Goal: Information Seeking & Learning: Understand process/instructions

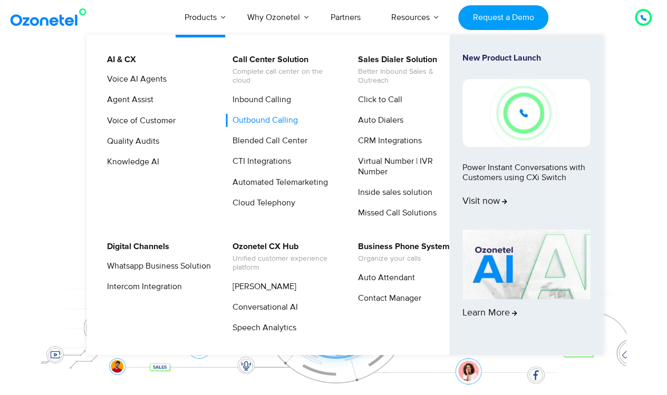
click at [280, 115] on link "Outbound Calling" at bounding box center [263, 120] width 74 height 13
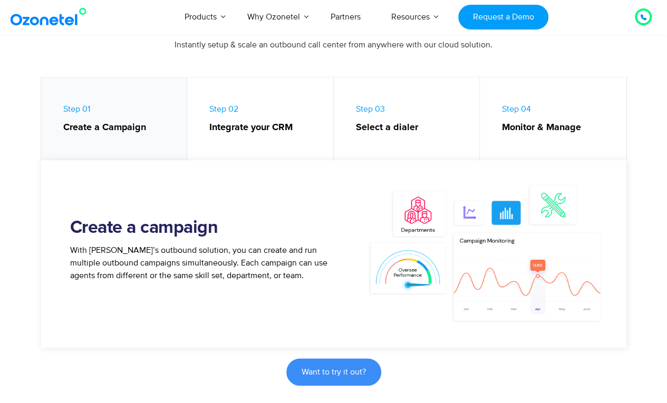
scroll to position [478, 0]
click at [245, 130] on strong "Integrate your CRM" at bounding box center [265, 127] width 113 height 14
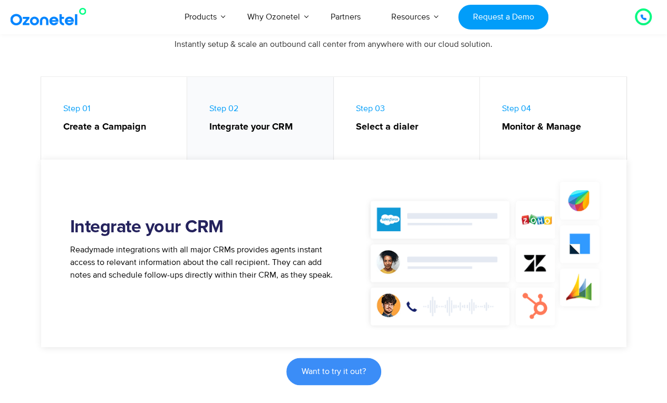
click at [389, 128] on strong "Select a dialer" at bounding box center [412, 127] width 113 height 14
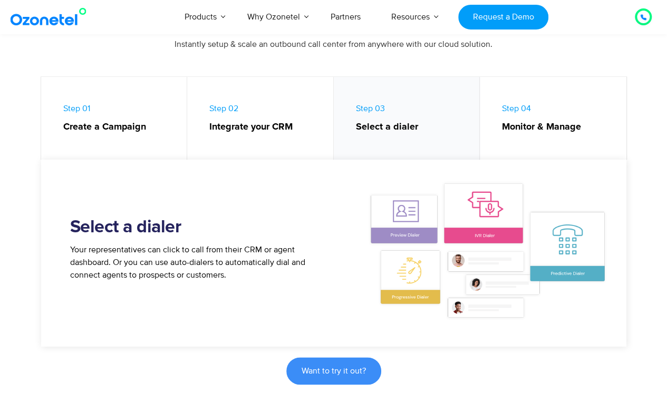
click at [533, 120] on strong "Monitor & Manage" at bounding box center [559, 127] width 114 height 14
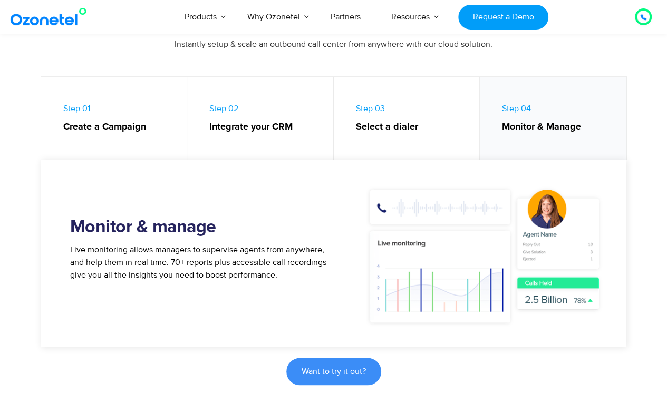
click at [421, 125] on strong "Select a dialer" at bounding box center [412, 127] width 113 height 14
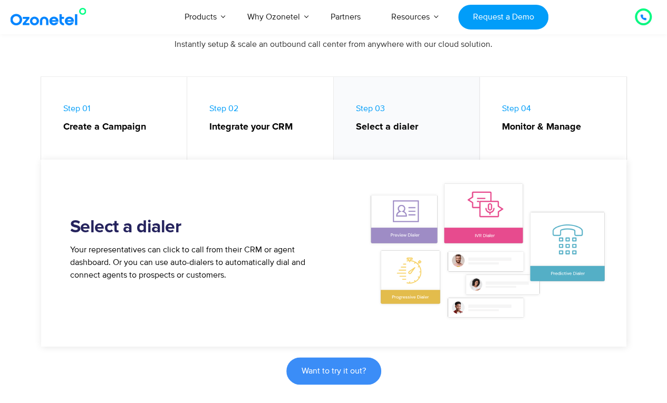
click at [274, 129] on strong "Integrate your CRM" at bounding box center [265, 127] width 113 height 14
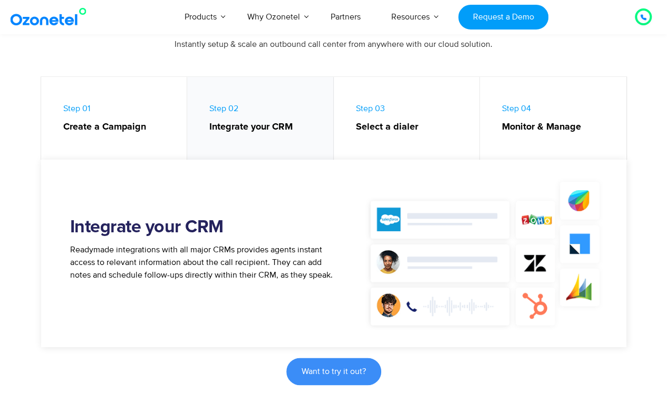
click at [118, 139] on link "Step 01 Create a Campaign" at bounding box center [114, 121] width 147 height 88
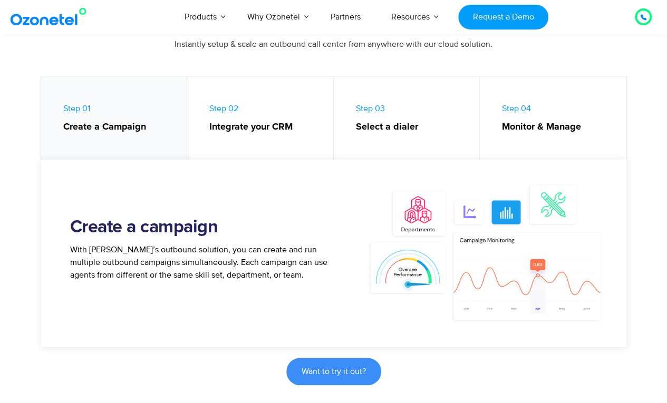
click at [251, 132] on strong "Integrate your CRM" at bounding box center [265, 127] width 113 height 14
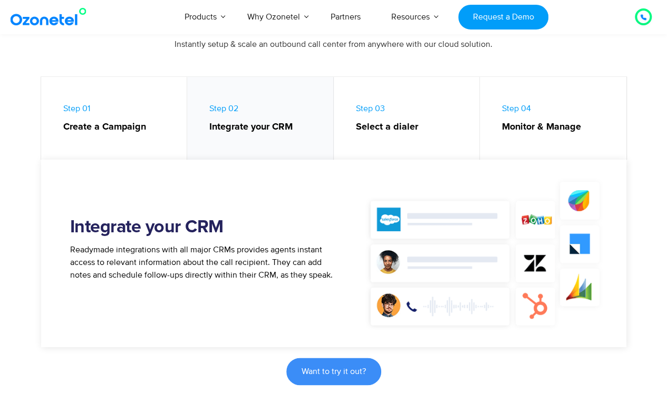
click at [356, 127] on strong "Select a dialer" at bounding box center [412, 127] width 113 height 14
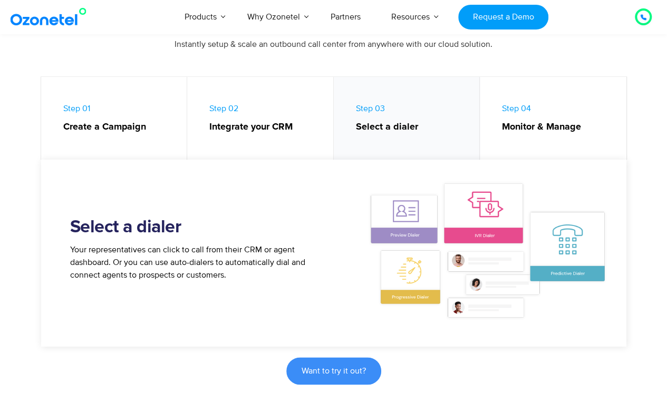
click at [270, 113] on link "Step 02 Integrate your CRM" at bounding box center [260, 121] width 147 height 88
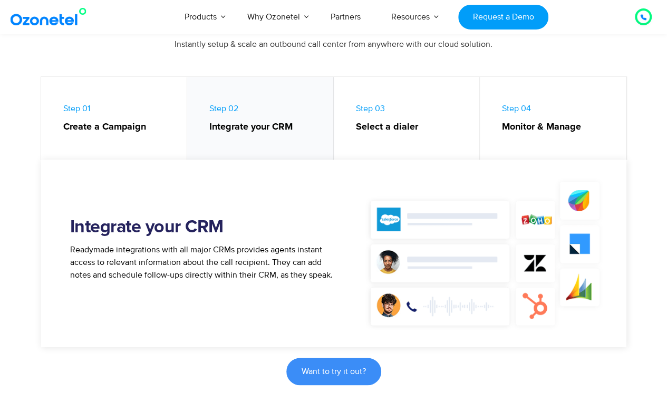
click at [400, 110] on link "Step 03 Select a dialer" at bounding box center [407, 121] width 147 height 88
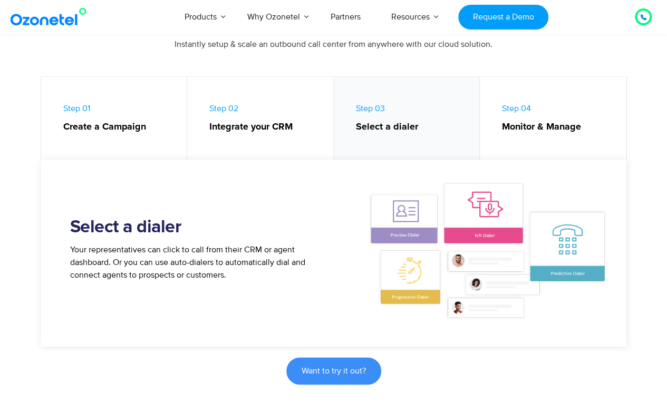
click at [497, 119] on link "Step 04 Monitor & Manage" at bounding box center [553, 121] width 147 height 88
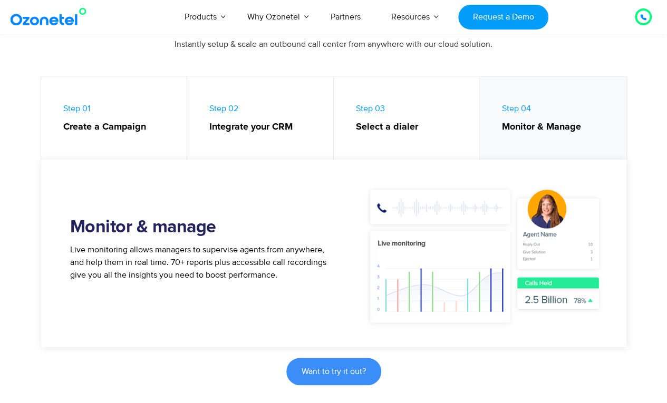
click at [417, 109] on link "Step 03 Select a dialer" at bounding box center [407, 121] width 147 height 88
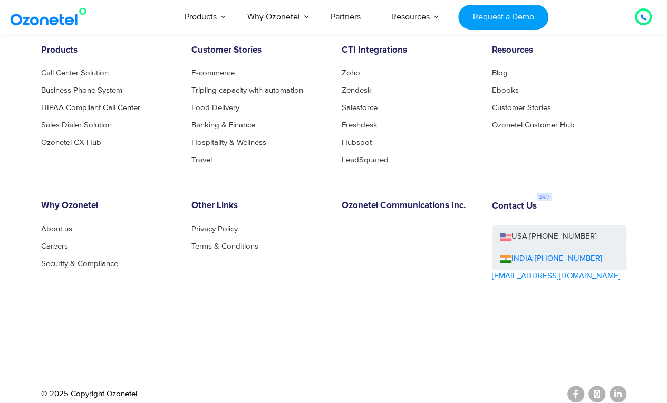
scroll to position [3930, 0]
